Goal: Navigation & Orientation: Find specific page/section

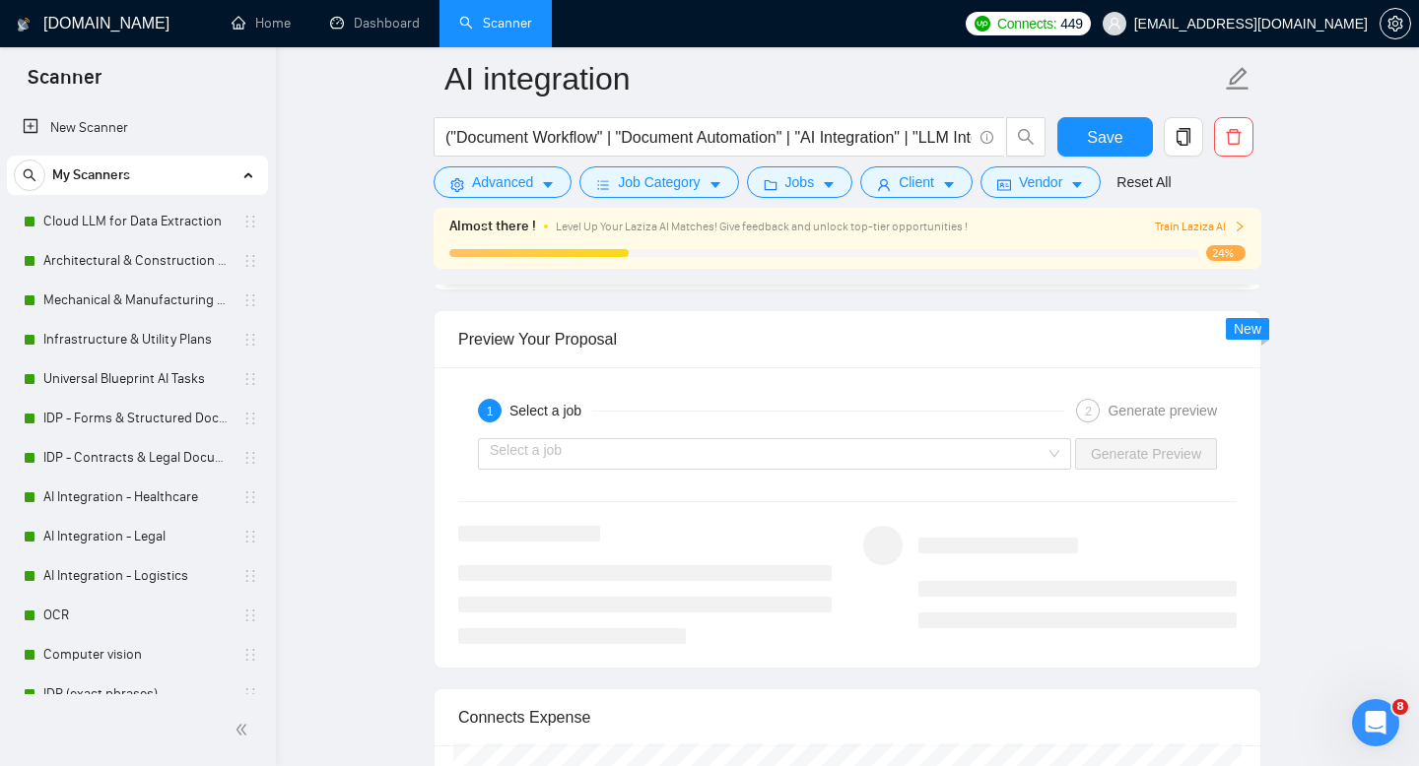
scroll to position [3469, 0]
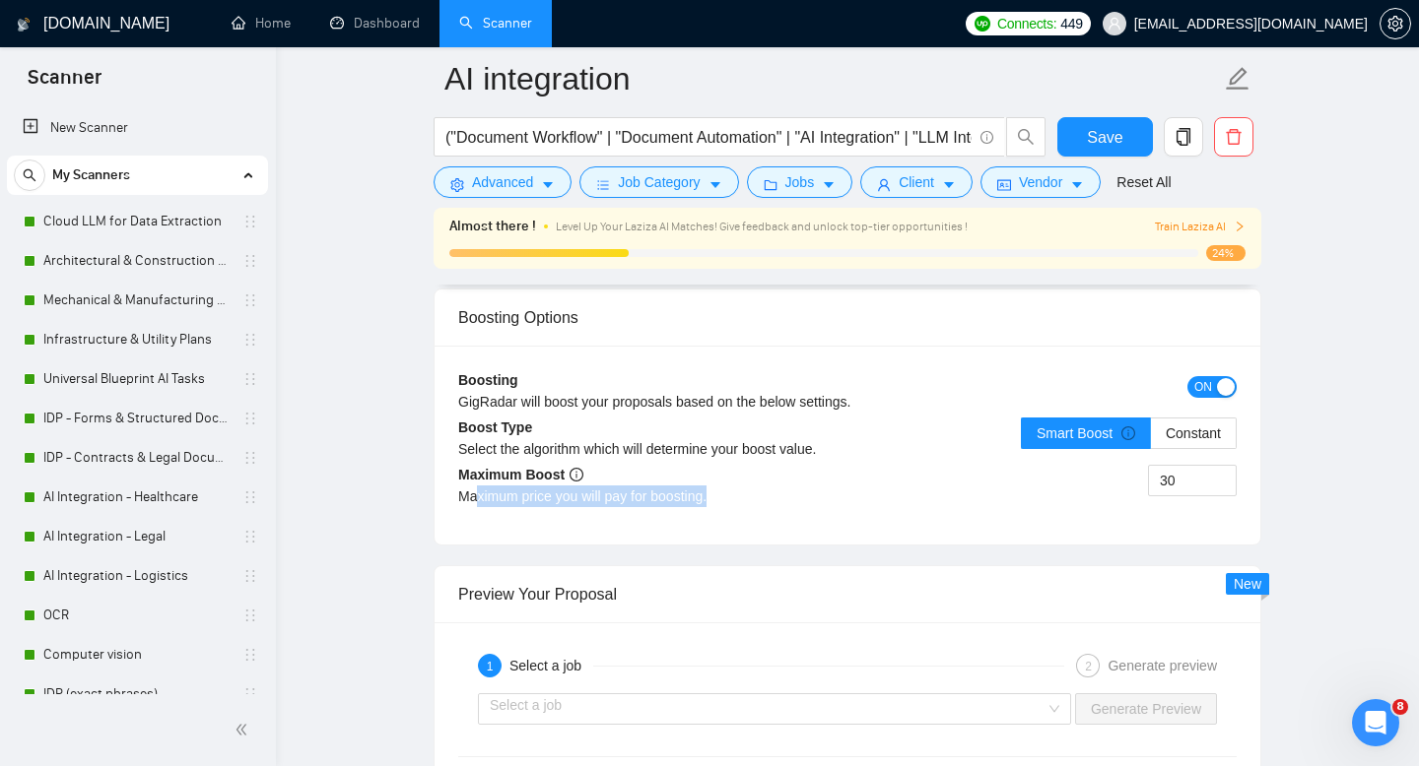
drag, startPoint x: 480, startPoint y: 497, endPoint x: 743, endPoint y: 504, distance: 263.2
click at [741, 504] on div "Maximum price you will pay for boosting." at bounding box center [652, 497] width 389 height 22
click at [743, 504] on div "Maximum price you will pay for boosting." at bounding box center [652, 497] width 389 height 22
drag, startPoint x: 463, startPoint y: 495, endPoint x: 809, endPoint y: 495, distance: 345.8
click at [809, 495] on div "Maximum price you will pay for boosting." at bounding box center [652, 497] width 389 height 22
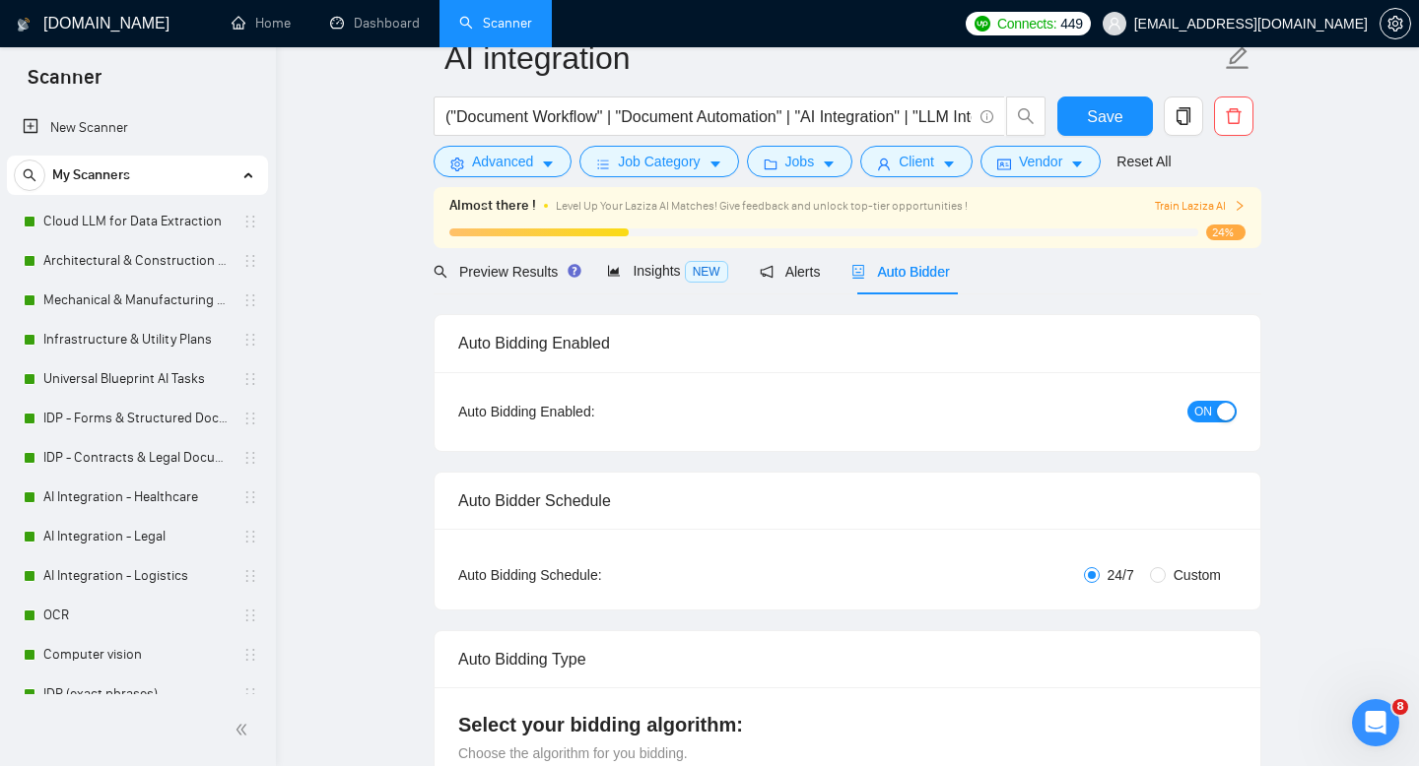
scroll to position [53, 0]
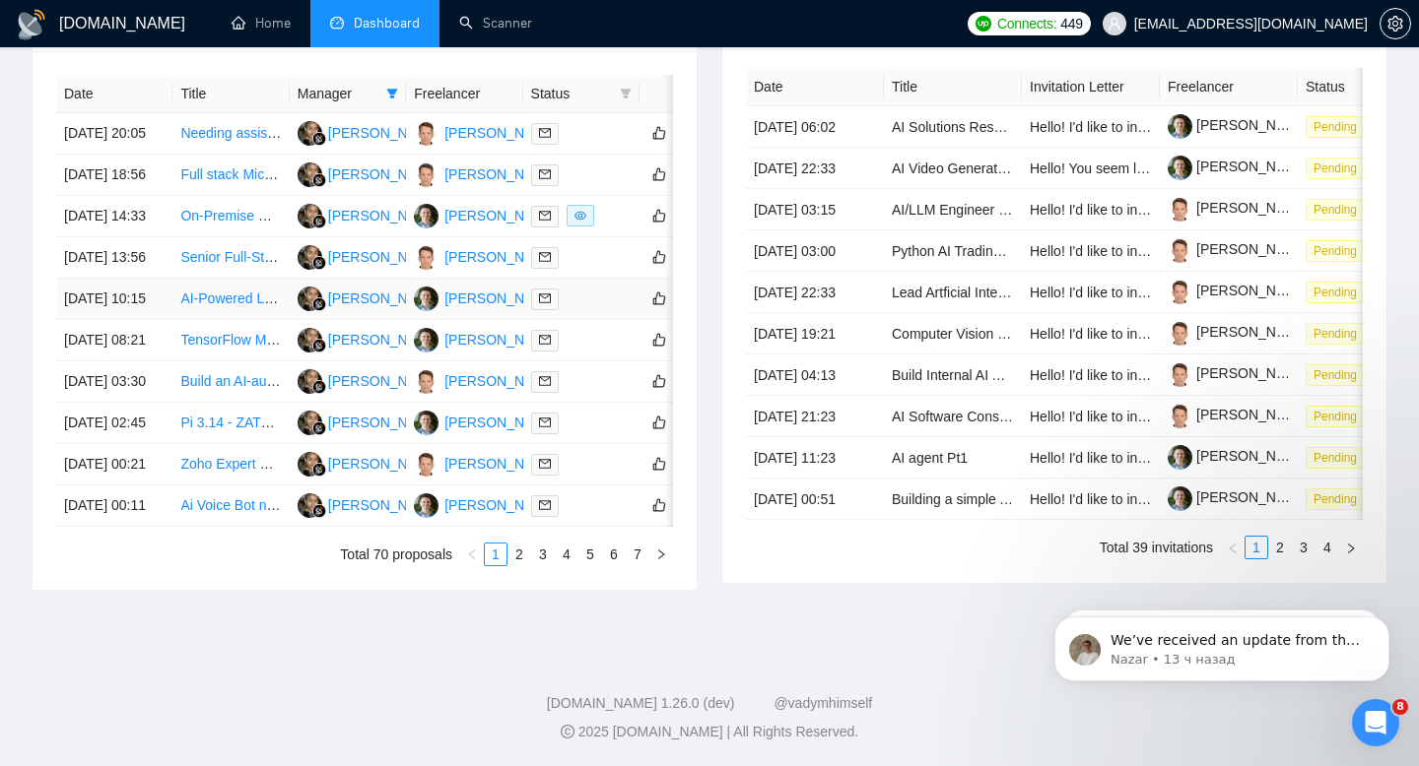
scroll to position [954, 0]
click at [661, 561] on icon "right" at bounding box center [661, 555] width 12 height 12
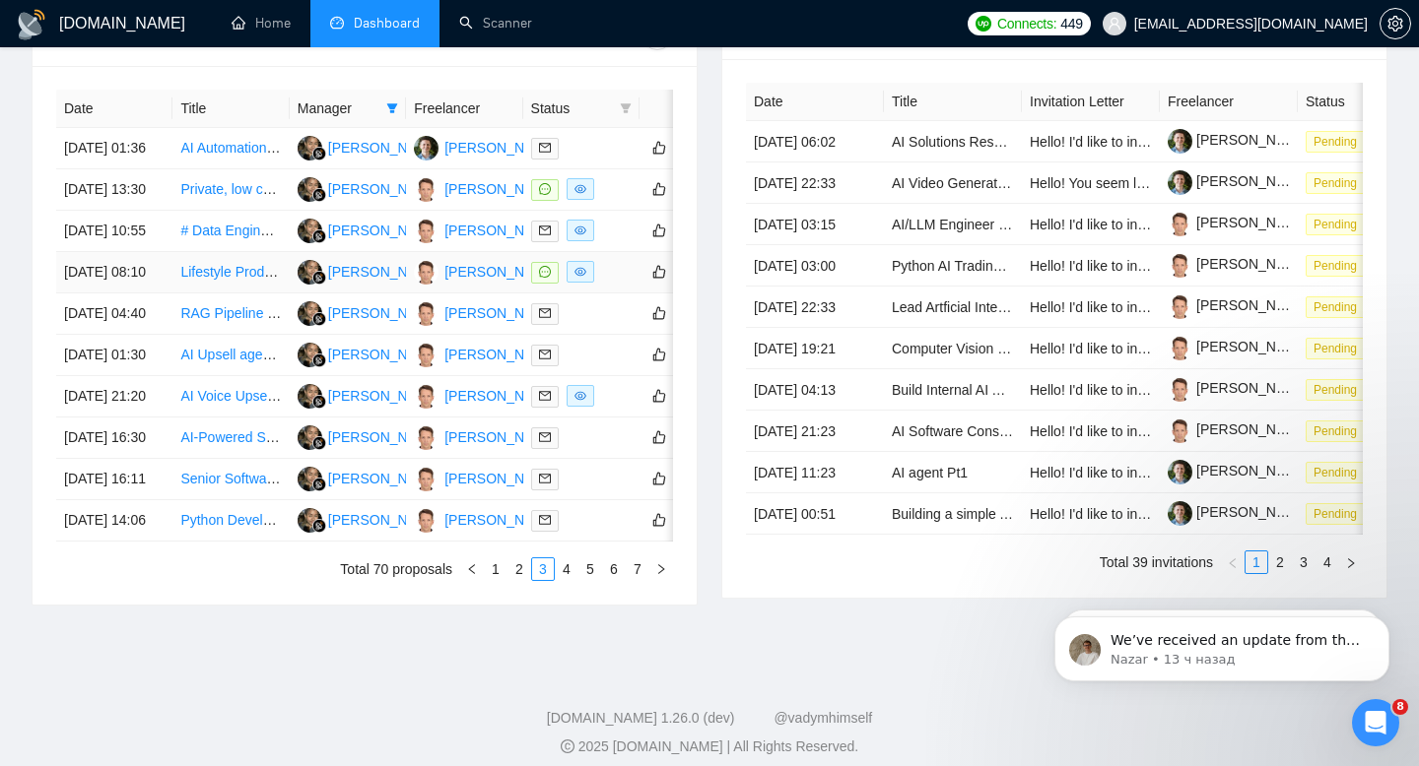
scroll to position [1016, 0]
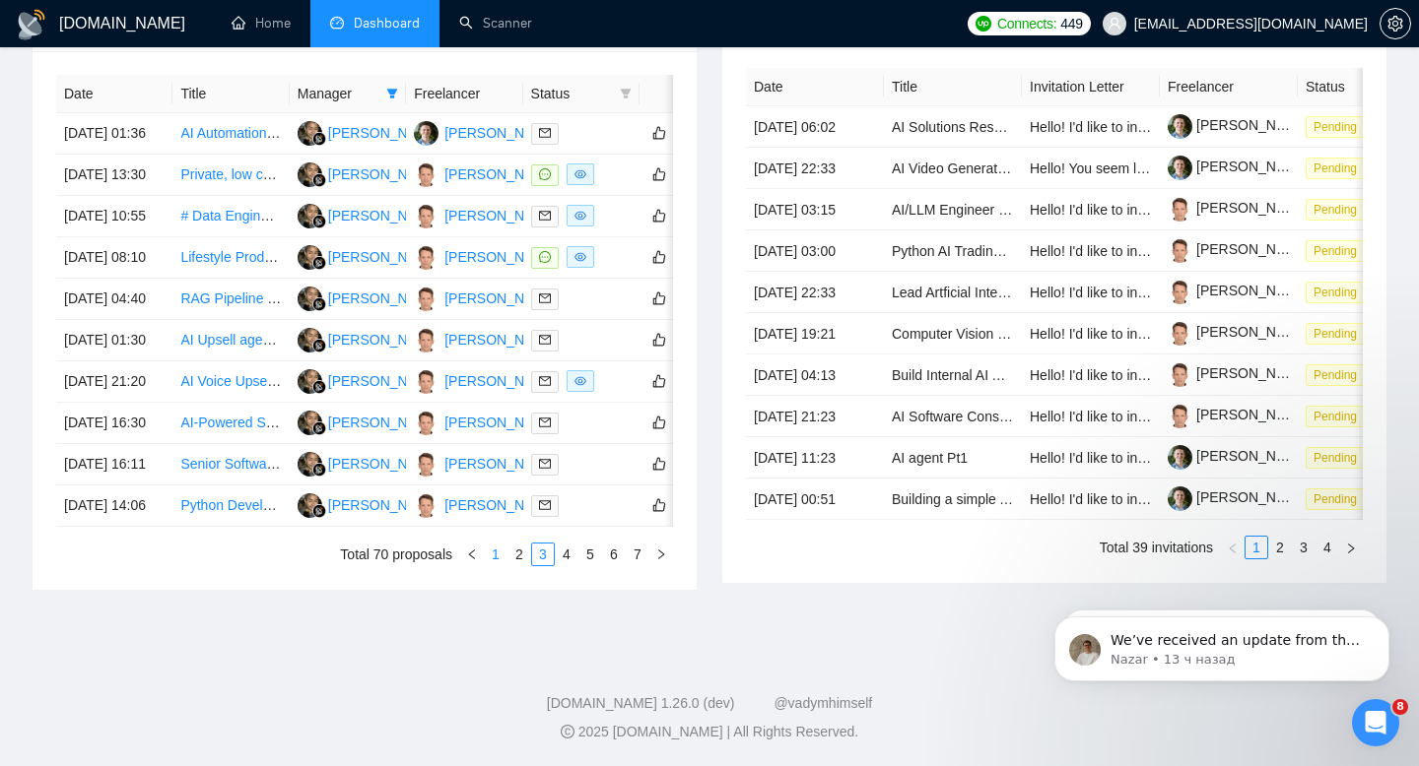
click at [493, 554] on link "1" at bounding box center [496, 555] width 22 height 22
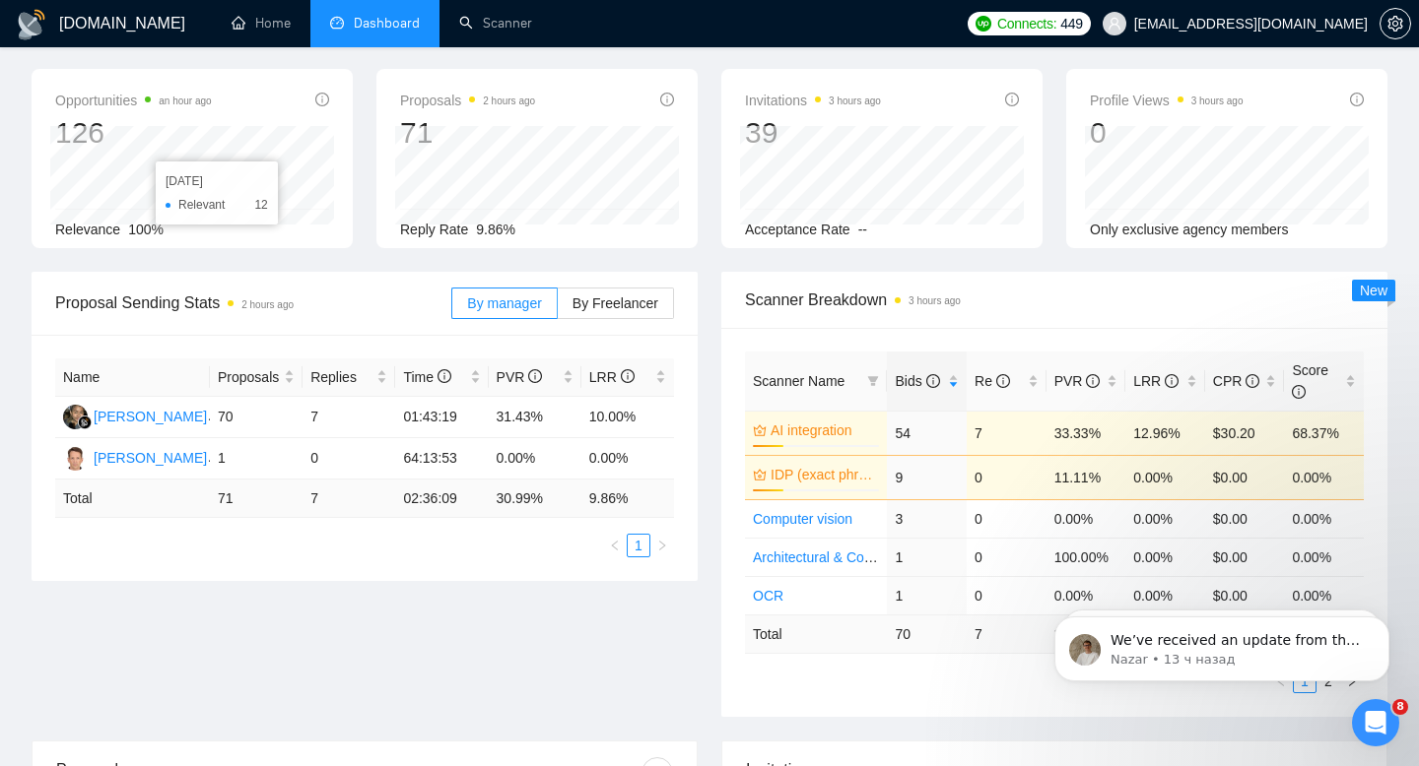
scroll to position [0, 0]
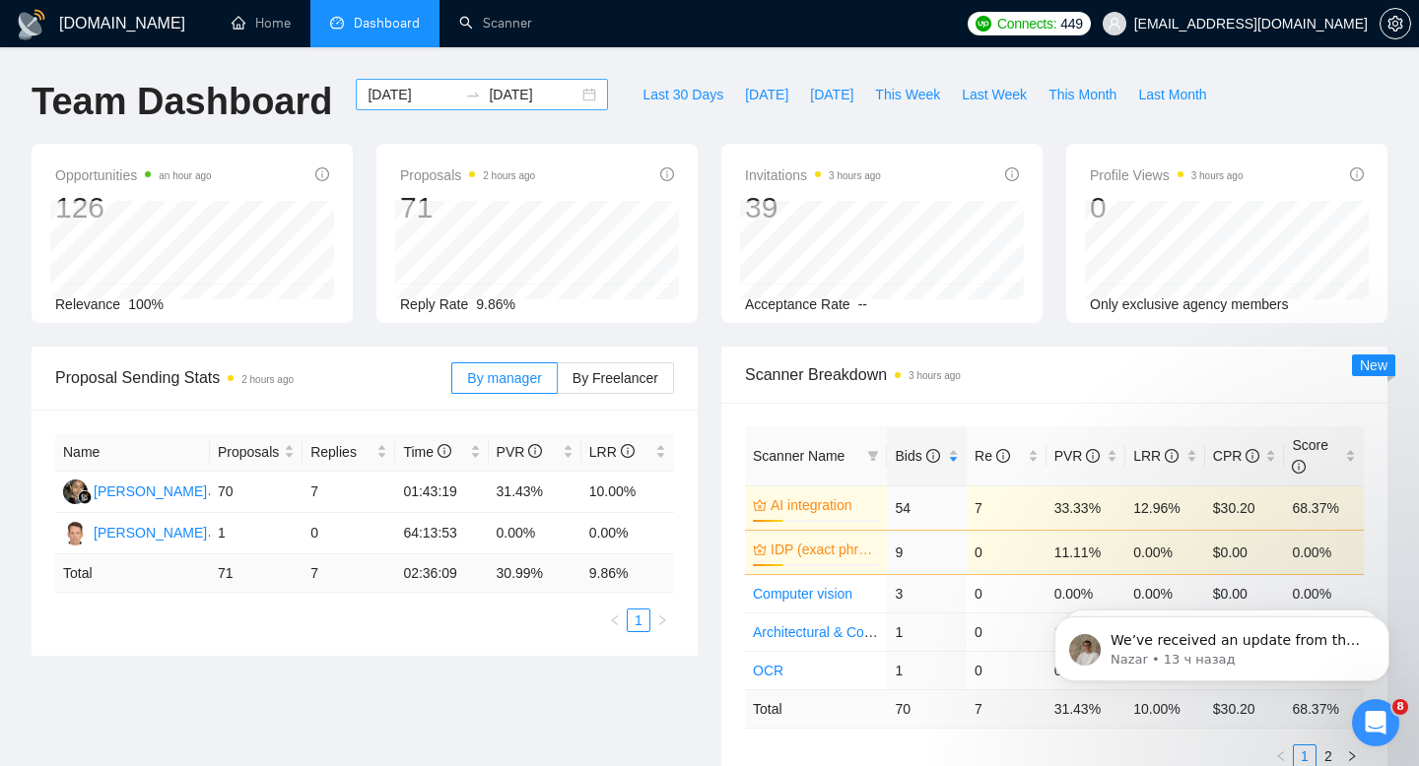
click at [489, 98] on input "2025-08-20" at bounding box center [534, 95] width 90 height 22
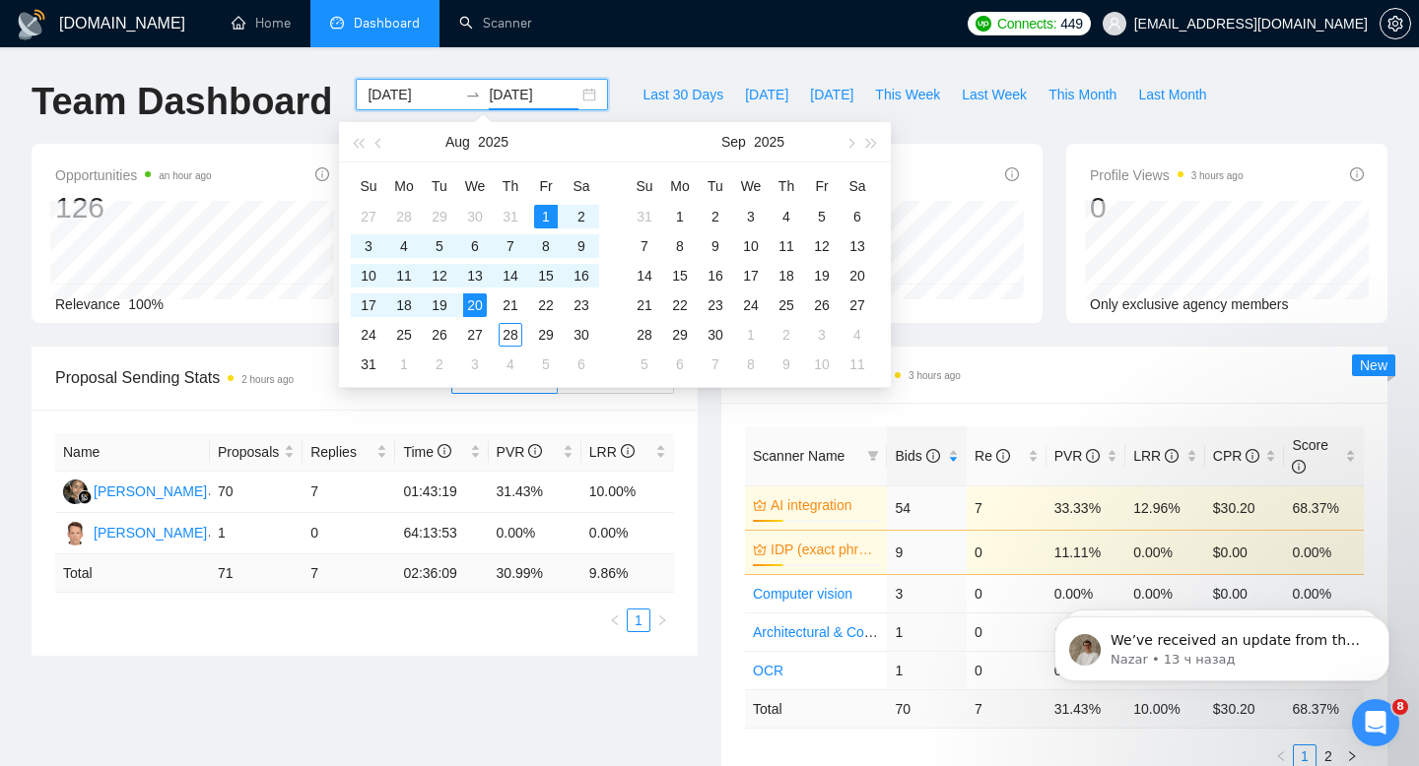
click at [297, 694] on div "Proposal Sending Stats 2 hours ago By manager By Freelancer Name Proposals Repl…" at bounding box center [709, 581] width 1379 height 469
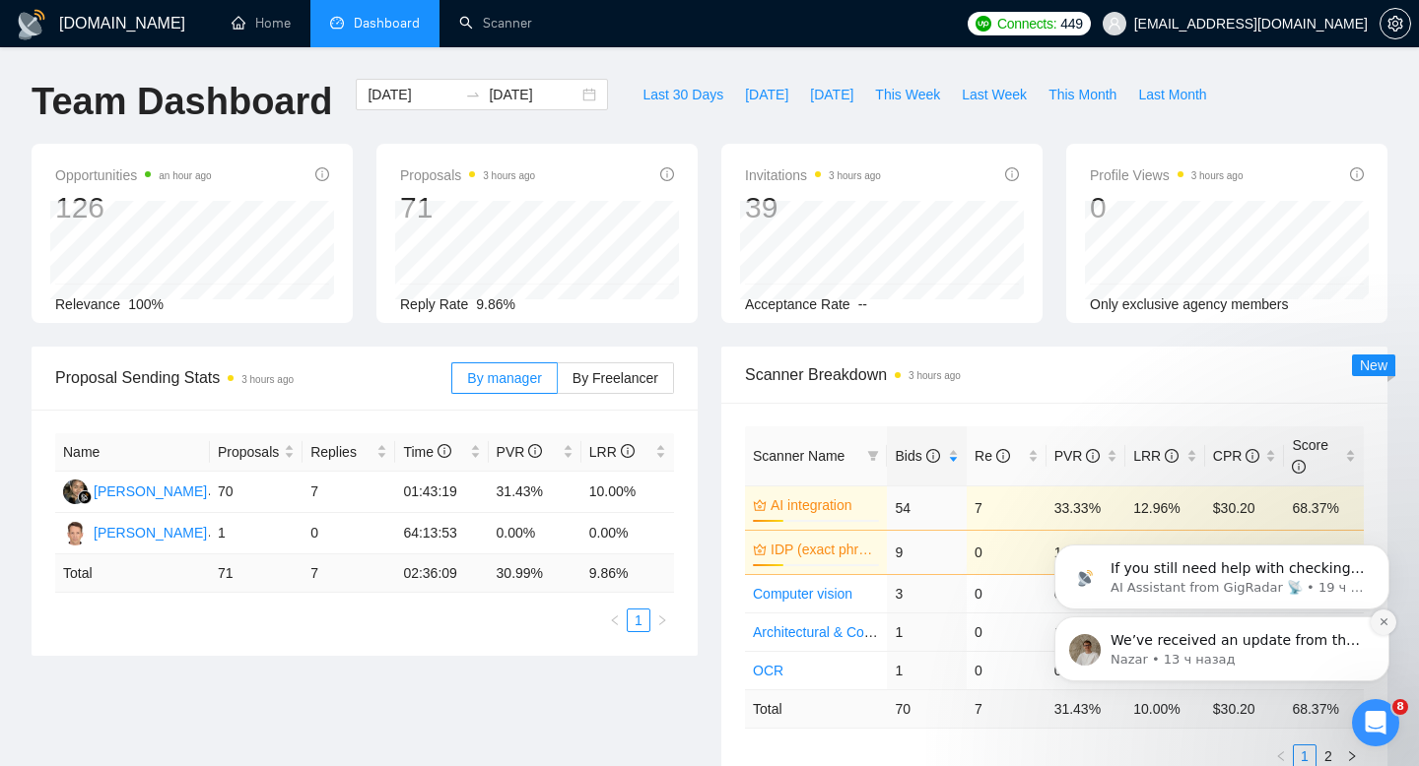
click at [1379, 626] on icon "Dismiss notification" at bounding box center [1383, 622] width 11 height 11
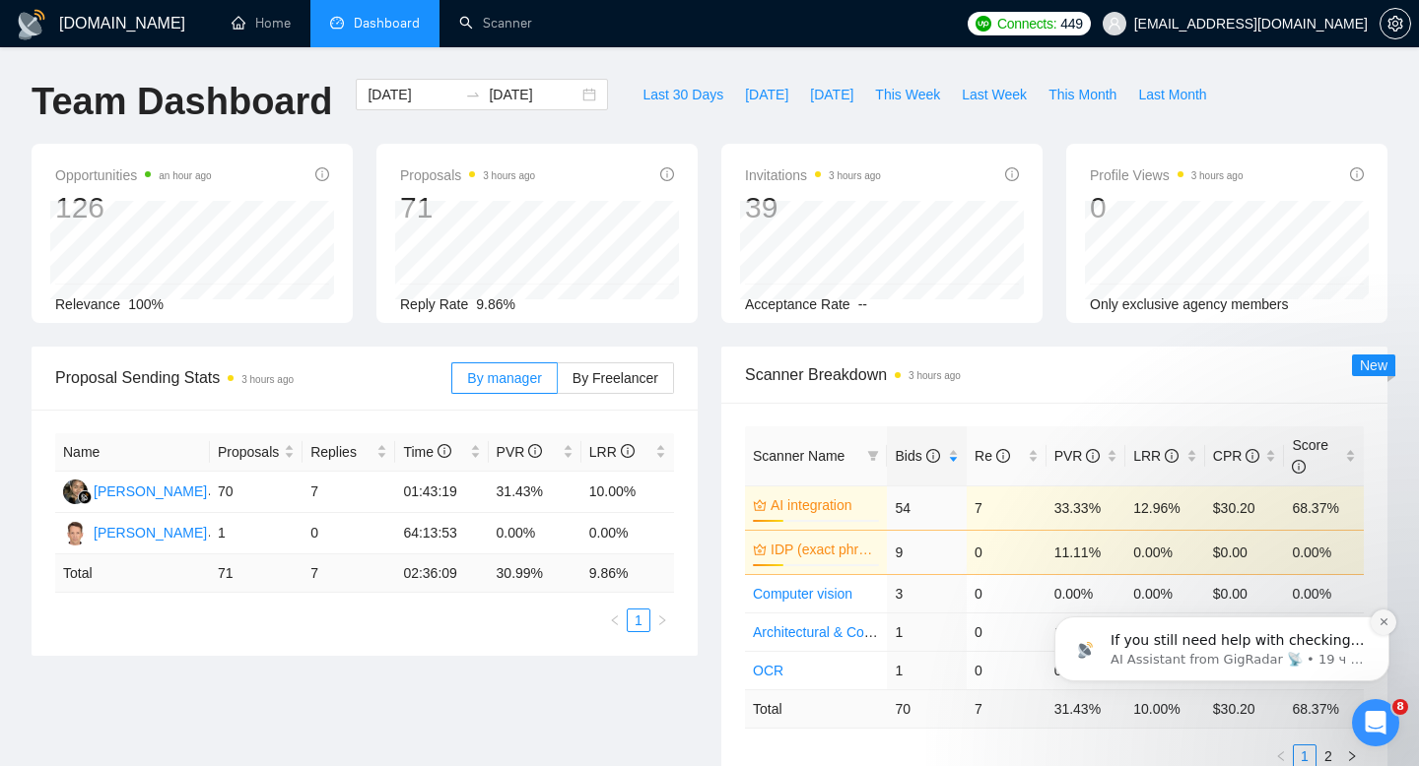
click at [1383, 624] on icon "Dismiss notification" at bounding box center [1383, 622] width 11 height 11
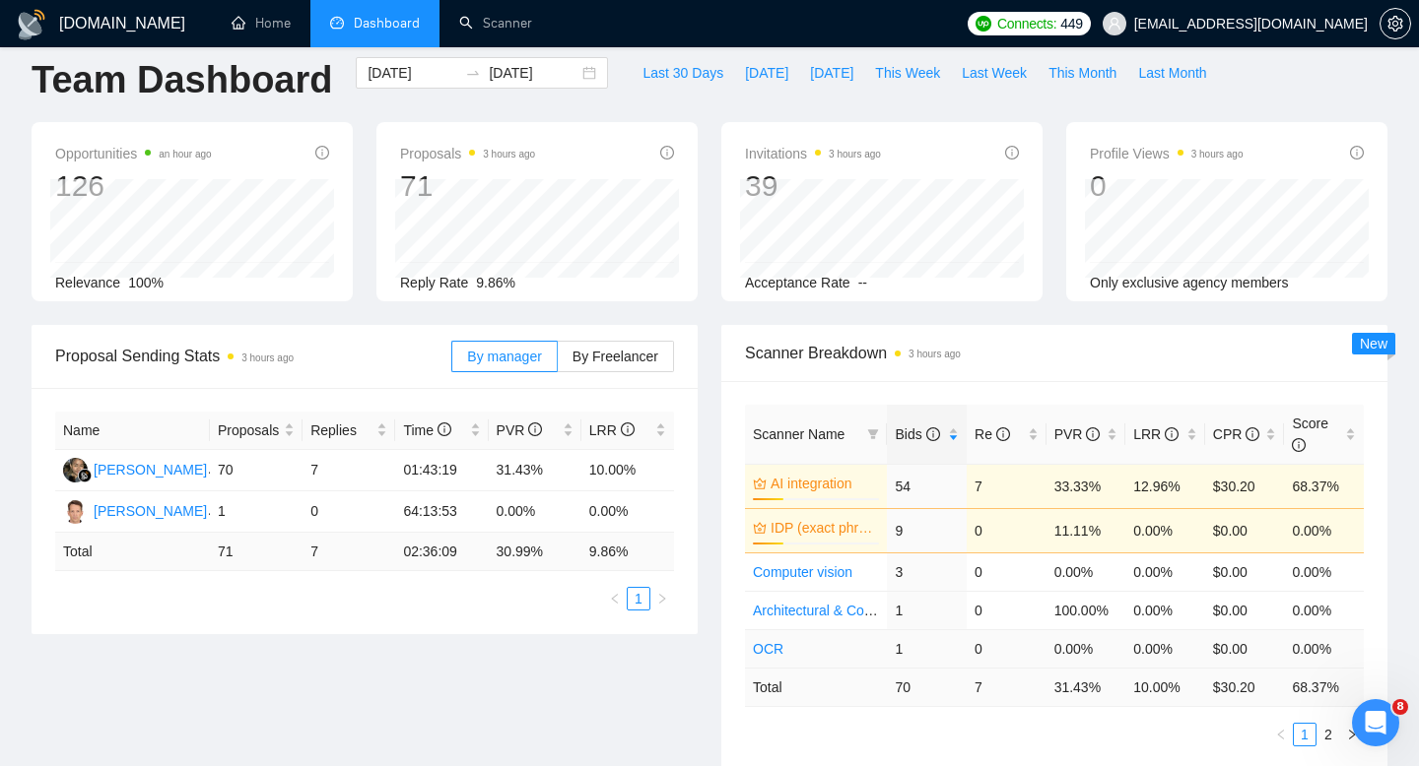
scroll to position [24, 0]
